Goal: Transaction & Acquisition: Obtain resource

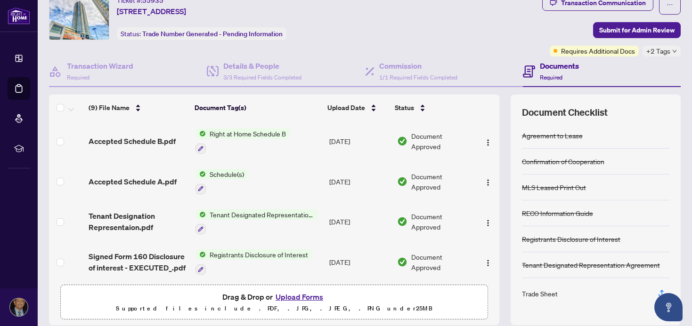
scroll to position [68, 0]
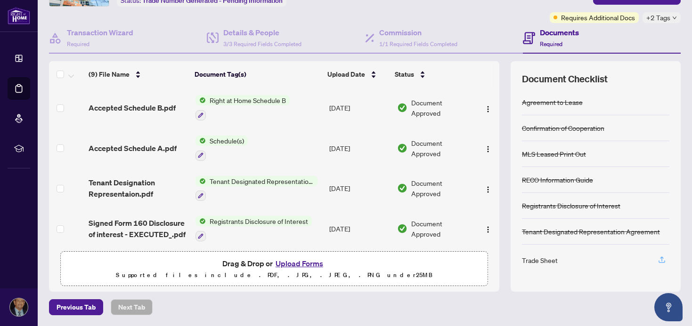
click at [662, 259] on icon "button" at bounding box center [661, 260] width 8 height 8
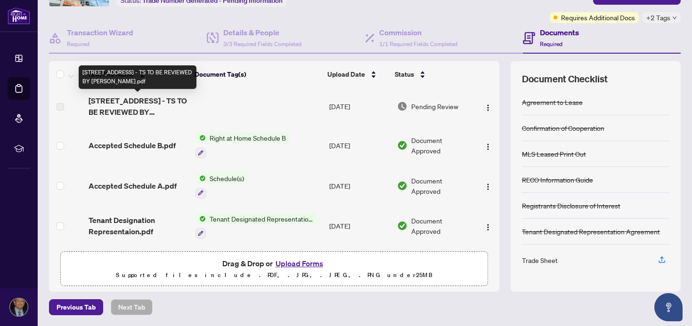
click at [144, 102] on span "[STREET_ADDRESS] - TS TO BE REVIEWED BY [PERSON_NAME].pdf" at bounding box center [138, 106] width 99 height 23
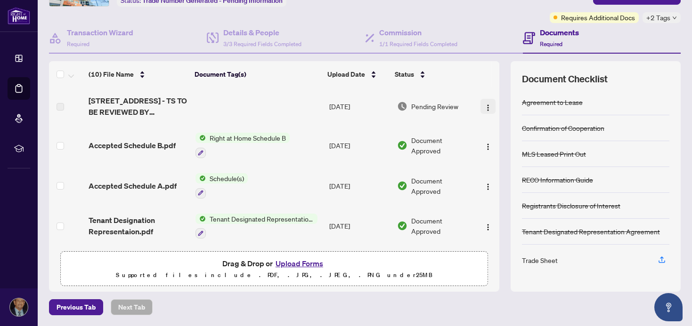
click at [485, 105] on img "button" at bounding box center [488, 108] width 8 height 8
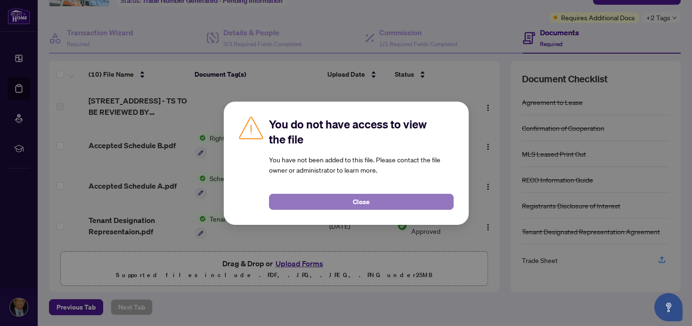
click at [370, 203] on button "Close" at bounding box center [361, 202] width 185 height 16
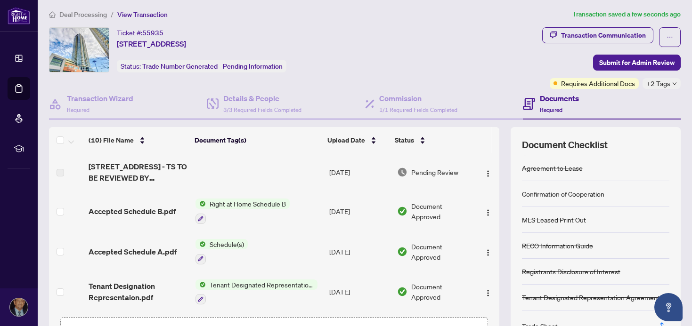
scroll to position [0, 0]
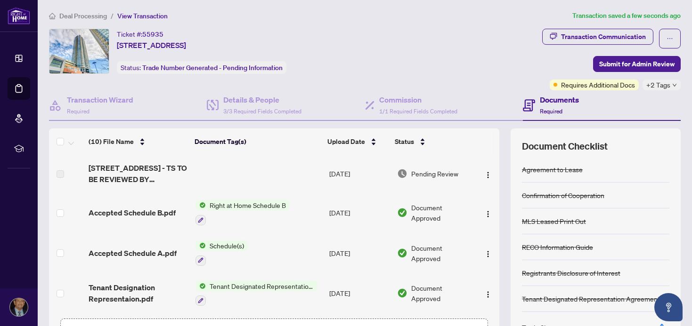
click at [673, 84] on icon "down" at bounding box center [674, 85] width 4 height 3
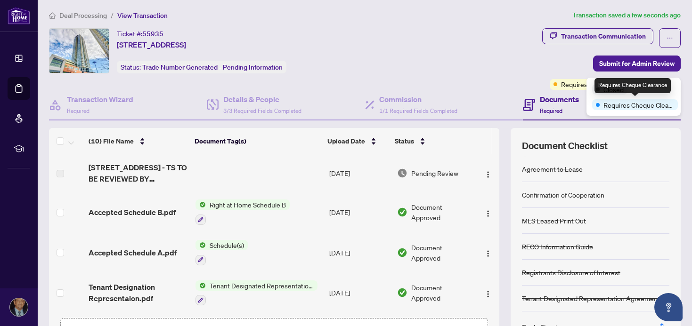
click at [645, 105] on span "Requires Cheque Clearance" at bounding box center [638, 105] width 71 height 10
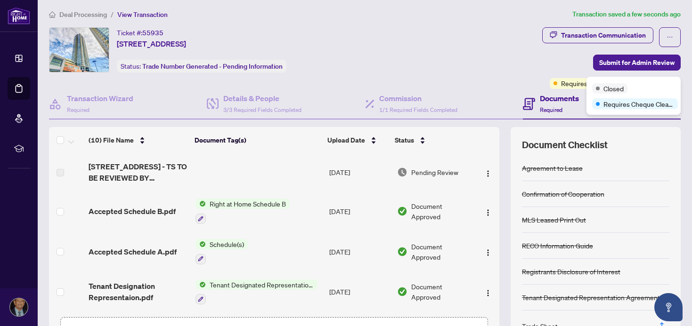
click at [522, 79] on div "Ticket #: 55935 3608-[STREET_ADDRESS] Status: Trade Number Generated - Pending …" at bounding box center [293, 58] width 493 height 62
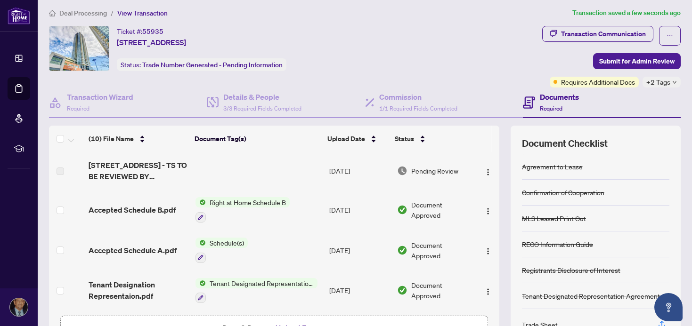
scroll to position [4, 0]
click at [503, 64] on div "Ticket #: 55935 3608-[STREET_ADDRESS] Status: Trade Number Generated - Pending …" at bounding box center [293, 47] width 489 height 45
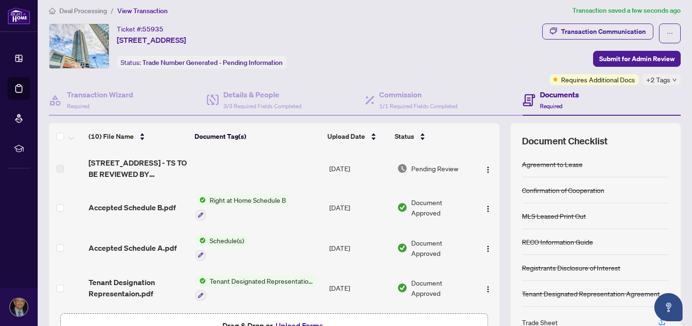
scroll to position [5, 0]
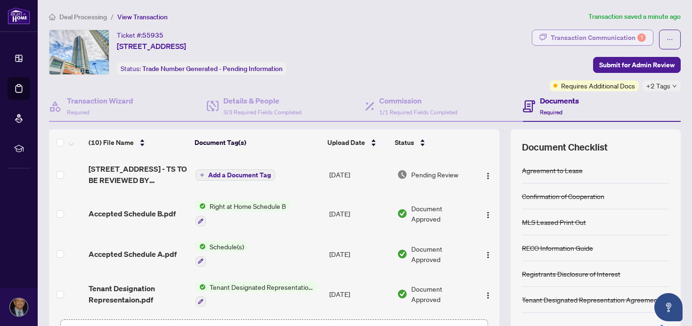
click at [580, 35] on div "Transaction Communication 1" at bounding box center [597, 37] width 95 height 15
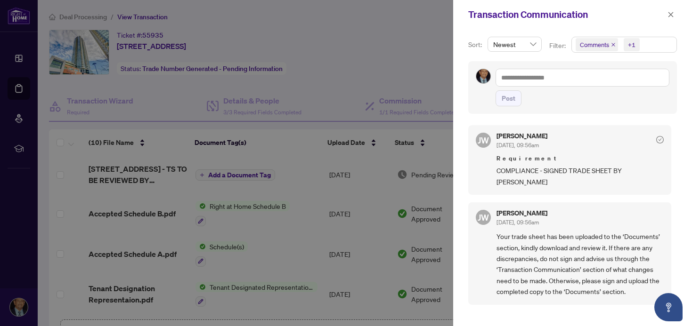
scroll to position [2, 0]
click at [671, 13] on icon "close" at bounding box center [670, 14] width 7 height 7
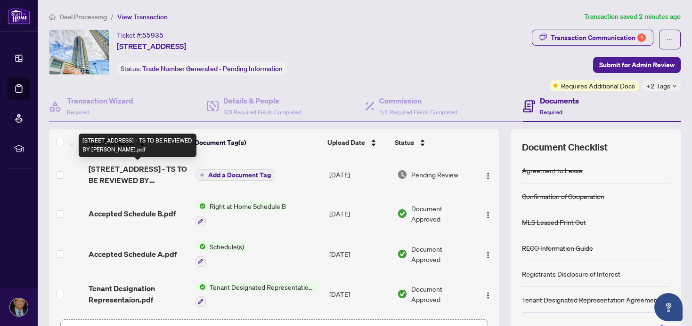
click at [160, 169] on span "[STREET_ADDRESS] - TS TO BE REVIEWED BY [PERSON_NAME].pdf" at bounding box center [138, 174] width 99 height 23
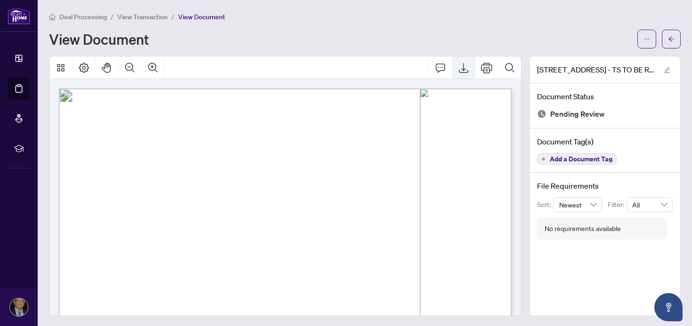
click at [464, 67] on icon "Export" at bounding box center [463, 67] width 11 height 11
